Goal: Task Accomplishment & Management: Manage account settings

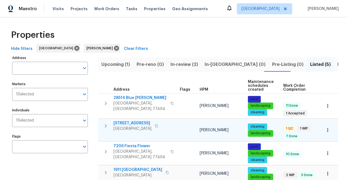
scroll to position [40, 0]
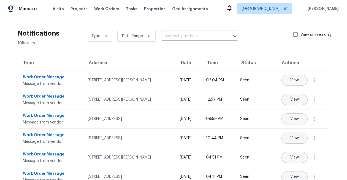
click at [124, 12] on div "Visits Projects Work Orders Tasks Properties Geo Assignments" at bounding box center [134, 8] width 162 height 11
click at [126, 9] on span "Tasks" at bounding box center [132, 9] width 12 height 4
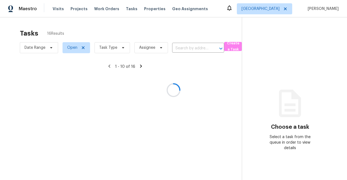
click at [112, 46] on div at bounding box center [173, 90] width 347 height 180
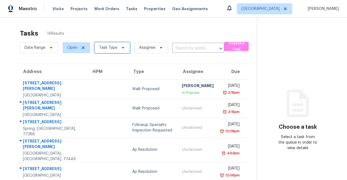
click at [112, 46] on span "Task Type" at bounding box center [108, 48] width 18 height 6
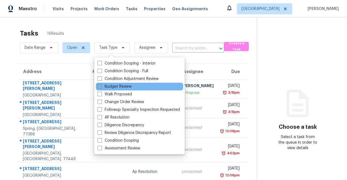
click at [111, 88] on label "Budget Review" at bounding box center [114, 87] width 34 height 6
click at [101, 87] on input "Budget Review" at bounding box center [99, 86] width 4 height 4
checkbox input "true"
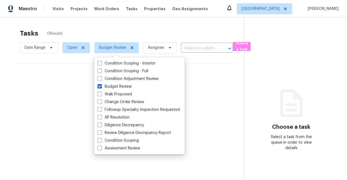
click at [97, 22] on div "Tasks 0 Results Date Range Open Budget Review Assignee ​ Create a Task No tasks…" at bounding box center [173, 107] width 347 height 180
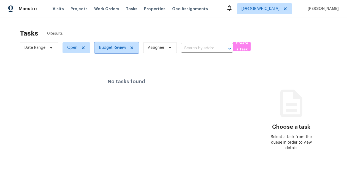
click at [133, 48] on icon at bounding box center [132, 47] width 4 height 4
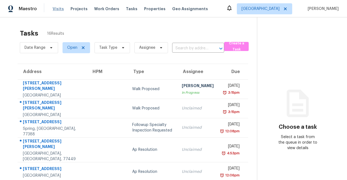
click at [57, 8] on span "Visits" at bounding box center [58, 9] width 11 height 6
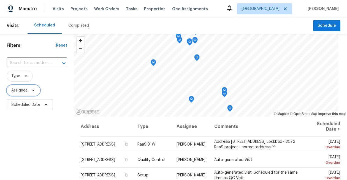
click at [18, 95] on span "Assignee" at bounding box center [24, 90] width 34 height 11
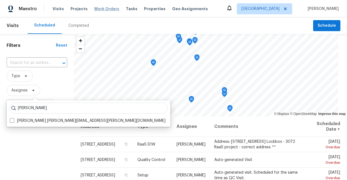
type input "[PERSON_NAME]"
click at [107, 7] on span "Work Orders" at bounding box center [106, 9] width 25 height 6
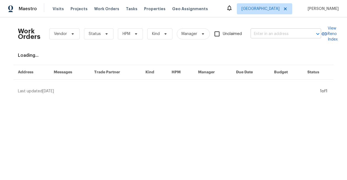
click at [261, 31] on input "text" at bounding box center [278, 34] width 55 height 9
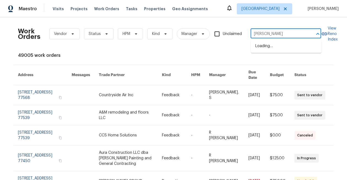
type input "winston store"
click at [267, 48] on li "[STREET_ADDRESS]" at bounding box center [286, 46] width 70 height 9
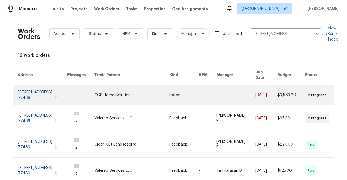
click at [37, 94] on link at bounding box center [42, 95] width 49 height 20
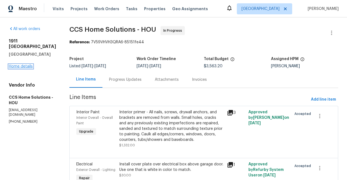
click at [21, 67] on link "Home details" at bounding box center [21, 66] width 24 height 4
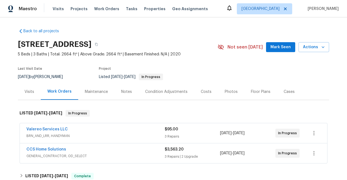
click at [176, 150] on span "$3,563.20" at bounding box center [174, 149] width 19 height 4
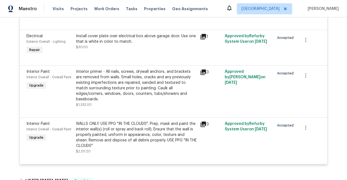
scroll to position [217, 0]
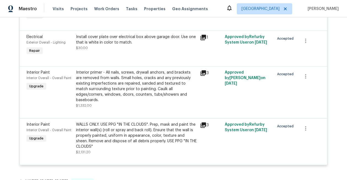
click at [133, 133] on div "WALLS ONLY. USE PPG "IN THE CLOUDS". Prep, mask and paint the interior wall(s) …" at bounding box center [136, 136] width 121 height 28
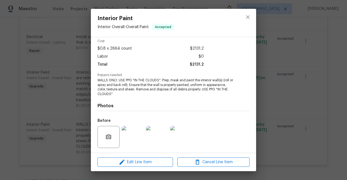
scroll to position [19, 0]
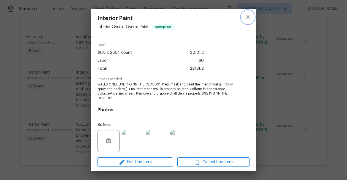
click at [250, 18] on icon "close" at bounding box center [247, 17] width 7 height 7
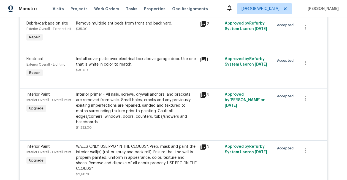
scroll to position [197, 0]
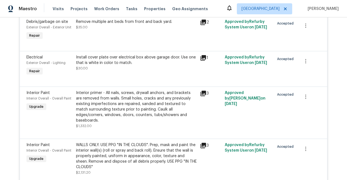
click at [13, 66] on div "Back to all projects [STREET_ADDRESS] 5 Beds | 3 Baths | Total: 2664 ft² | Abov…" at bounding box center [173, 98] width 347 height 162
